Goal: Complete application form

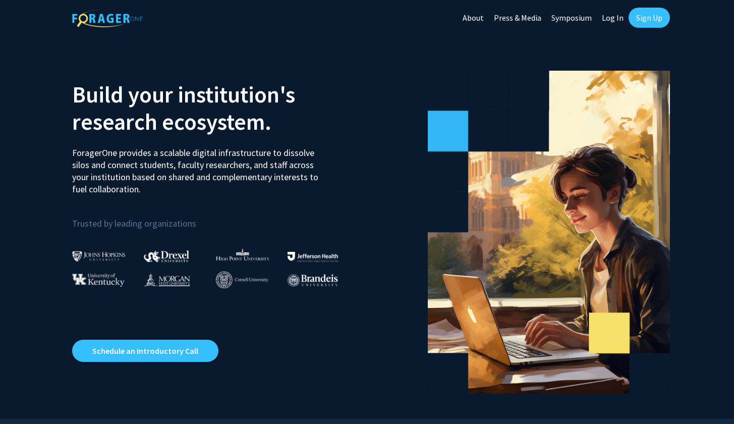
click at [609, 19] on link "Log In" at bounding box center [613, 17] width 32 height 35
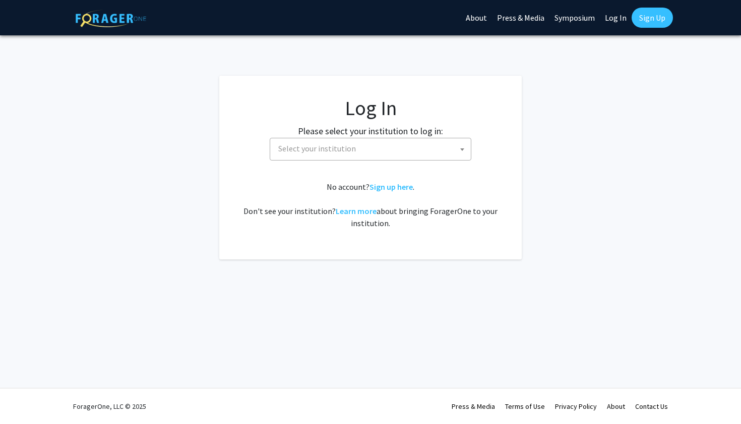
click at [441, 140] on span "Select your institution" at bounding box center [372, 148] width 197 height 21
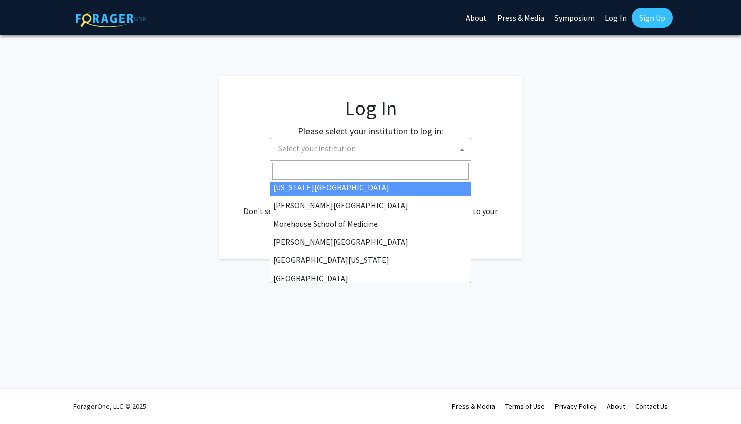
scroll to position [237, 0]
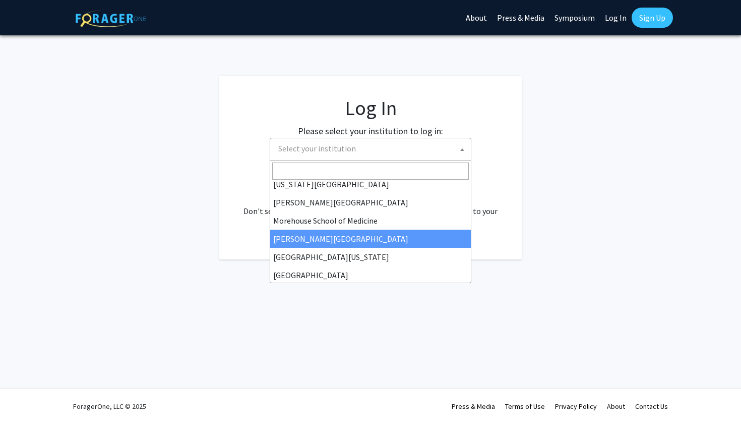
select select "20"
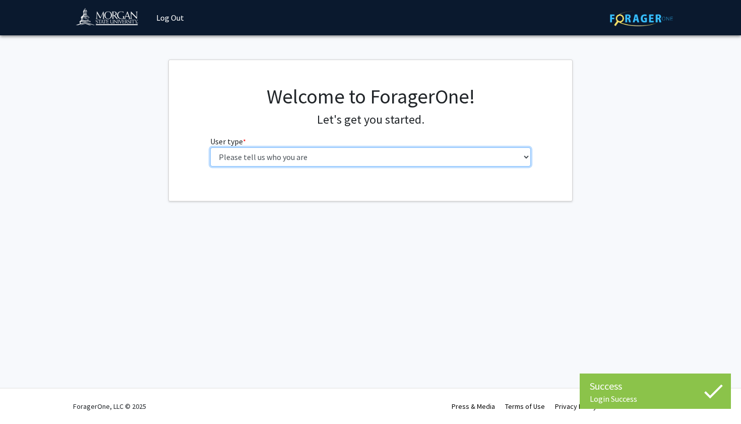
select select "1: undergrad"
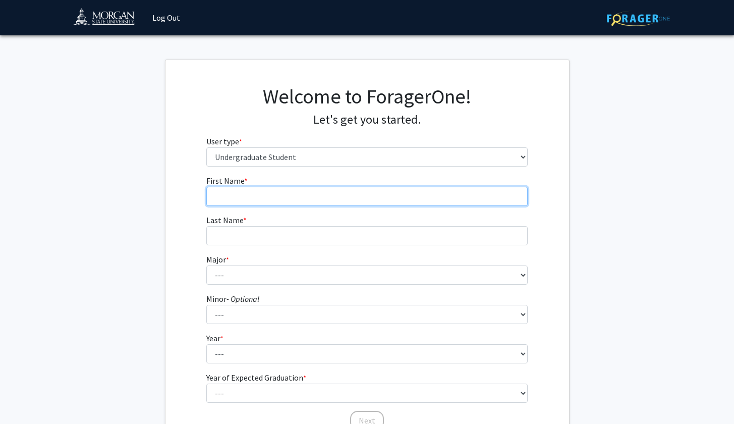
click at [389, 202] on input "First Name * required" at bounding box center [366, 196] width 321 height 19
type input "Princess"
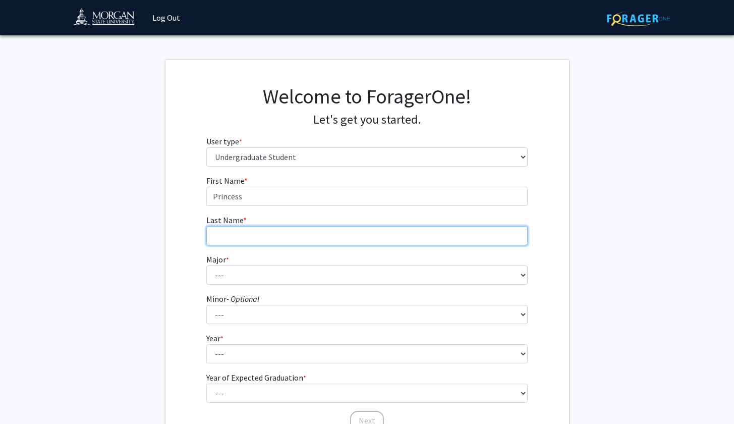
click at [405, 238] on input "Last Name * required" at bounding box center [366, 235] width 321 height 19
type input "[PERSON_NAME]"
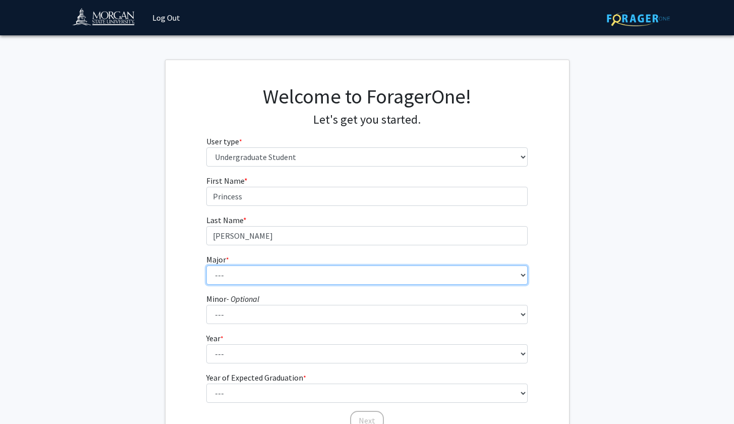
select select "51: 1641"
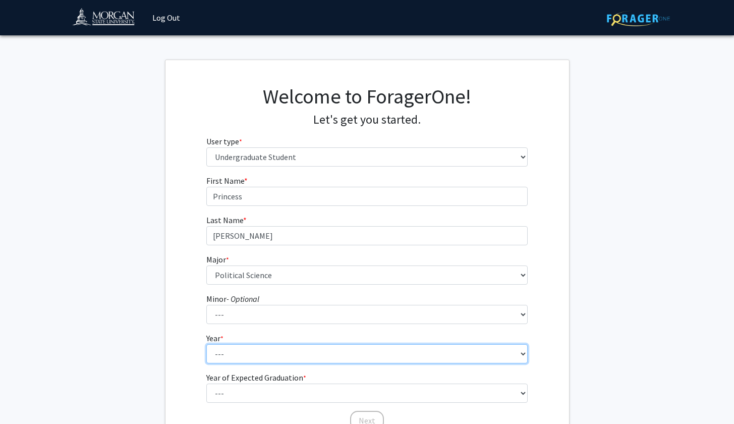
select select "1: first-year"
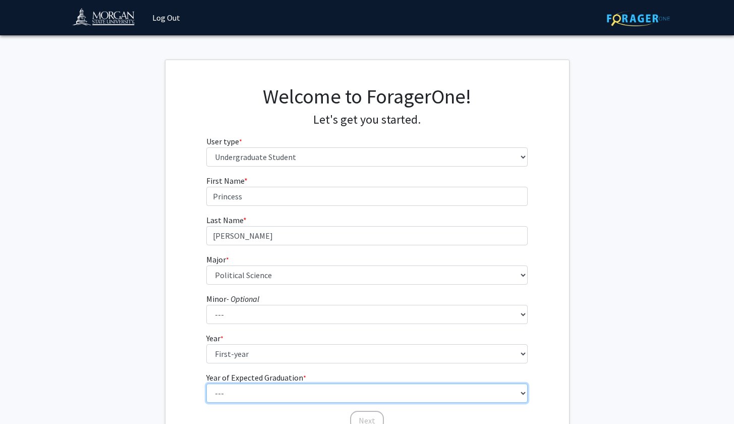
select select "5: 2029"
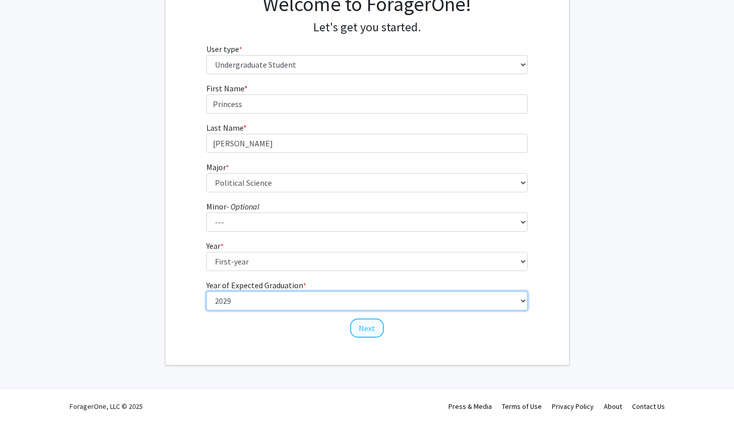
scroll to position [92, 0]
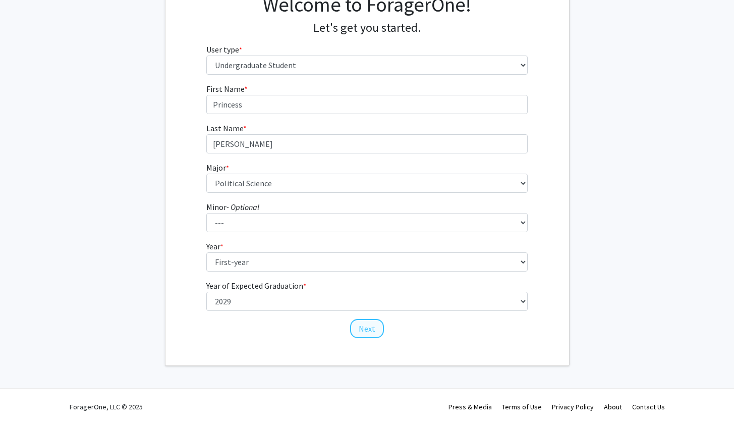
click at [372, 321] on button "Next" at bounding box center [367, 328] width 34 height 19
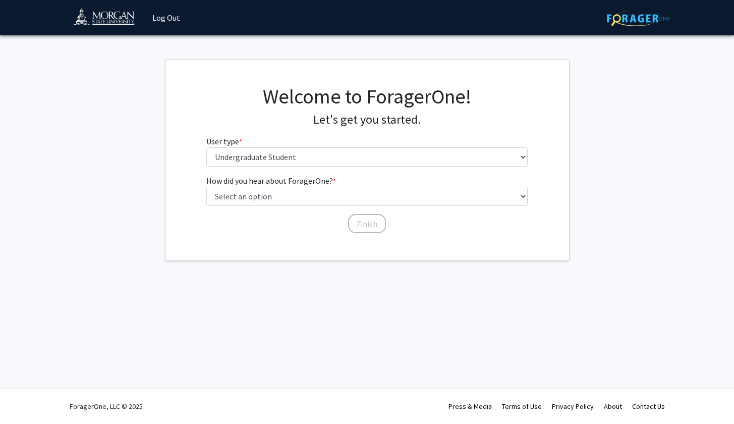
scroll to position [0, 0]
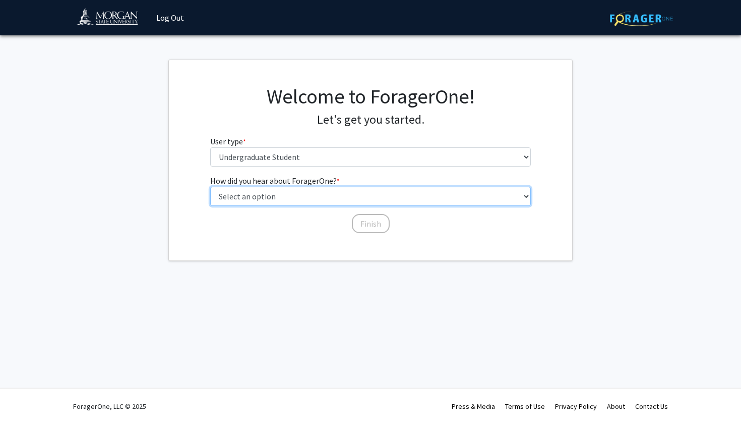
select select "2: faculty_recommendation"
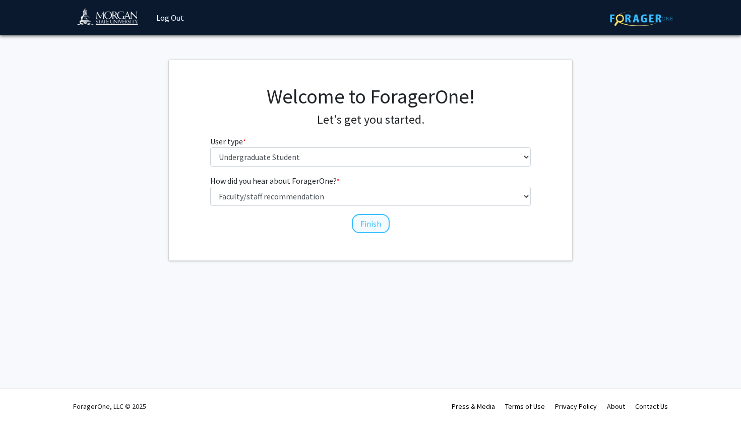
click at [367, 223] on button "Finish" at bounding box center [371, 223] width 38 height 19
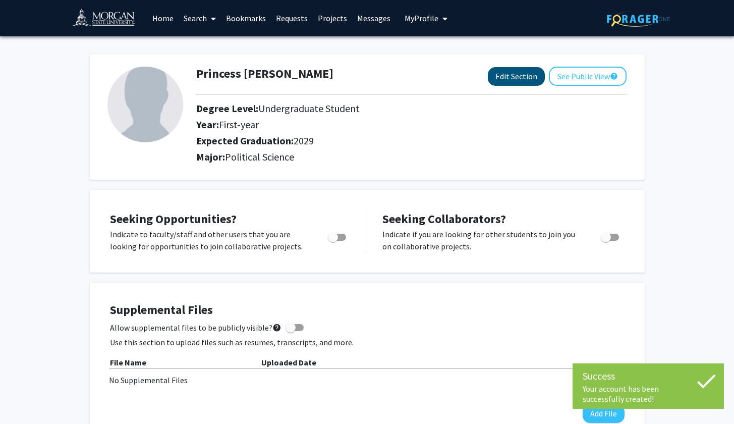
click at [522, 83] on button "Edit Section" at bounding box center [516, 76] width 57 height 19
select select "first-year"
select select "2029"
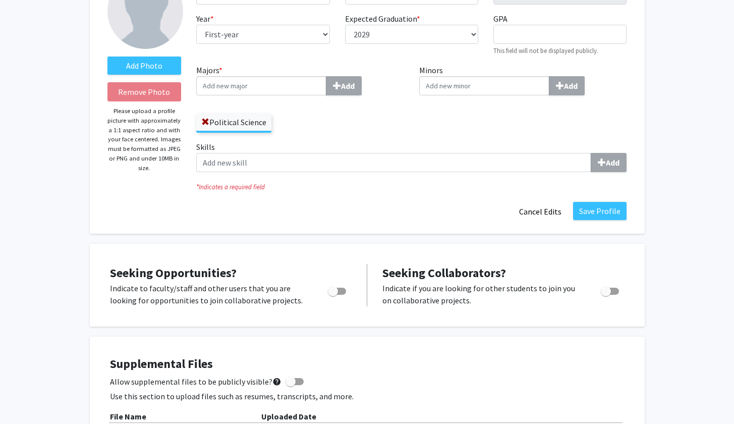
scroll to position [105, 0]
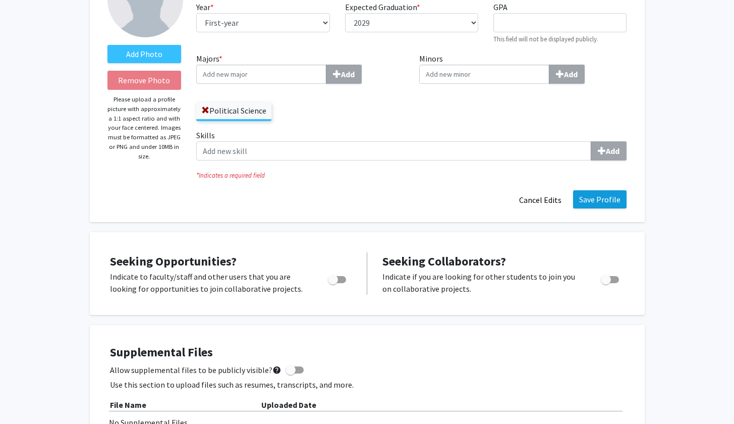
click at [582, 199] on button "Save Profile" at bounding box center [599, 199] width 53 height 18
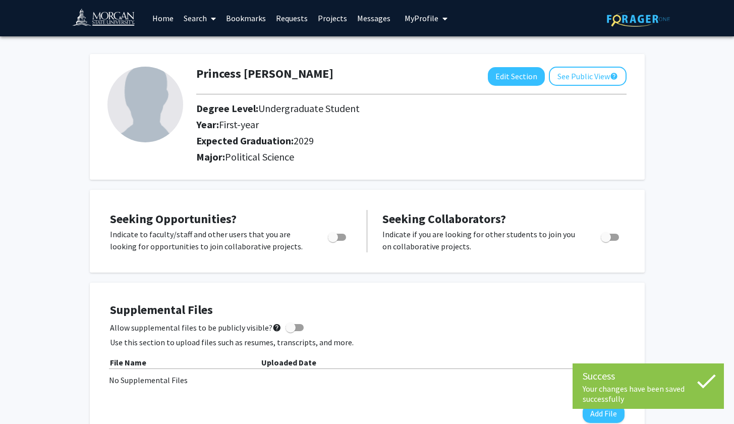
scroll to position [0, 0]
